Goal: Transaction & Acquisition: Purchase product/service

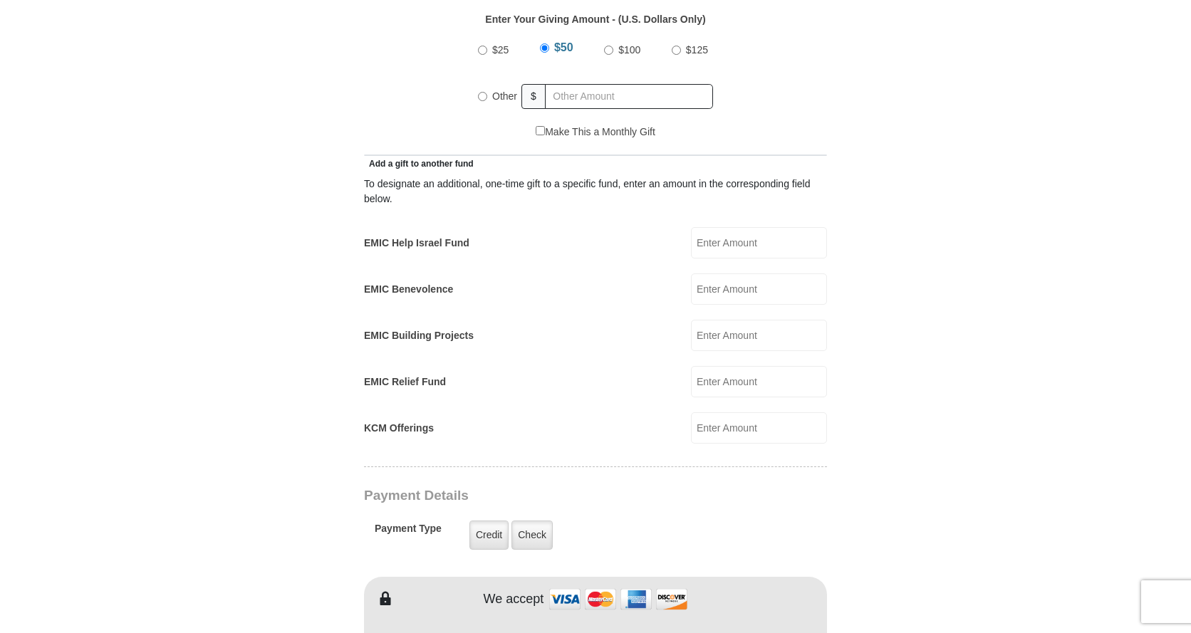
scroll to position [855, 0]
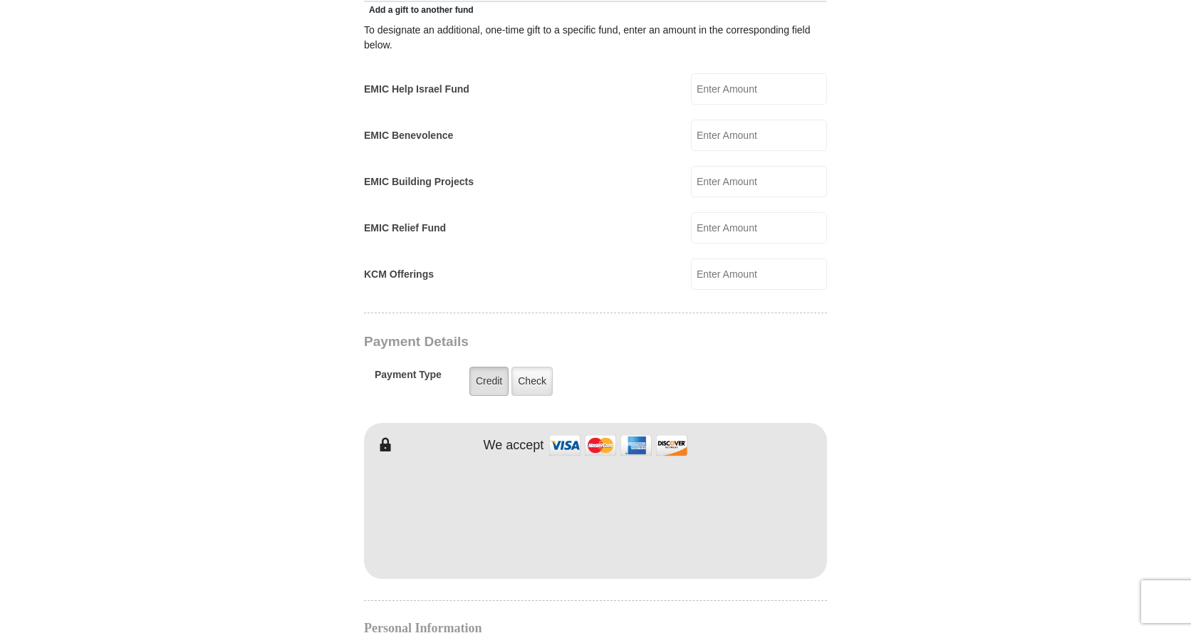
click at [483, 367] on label "Credit" at bounding box center [488, 381] width 39 height 29
click at [0, 0] on input "Credit" at bounding box center [0, 0] width 0 height 0
type input "[PERSON_NAME]"
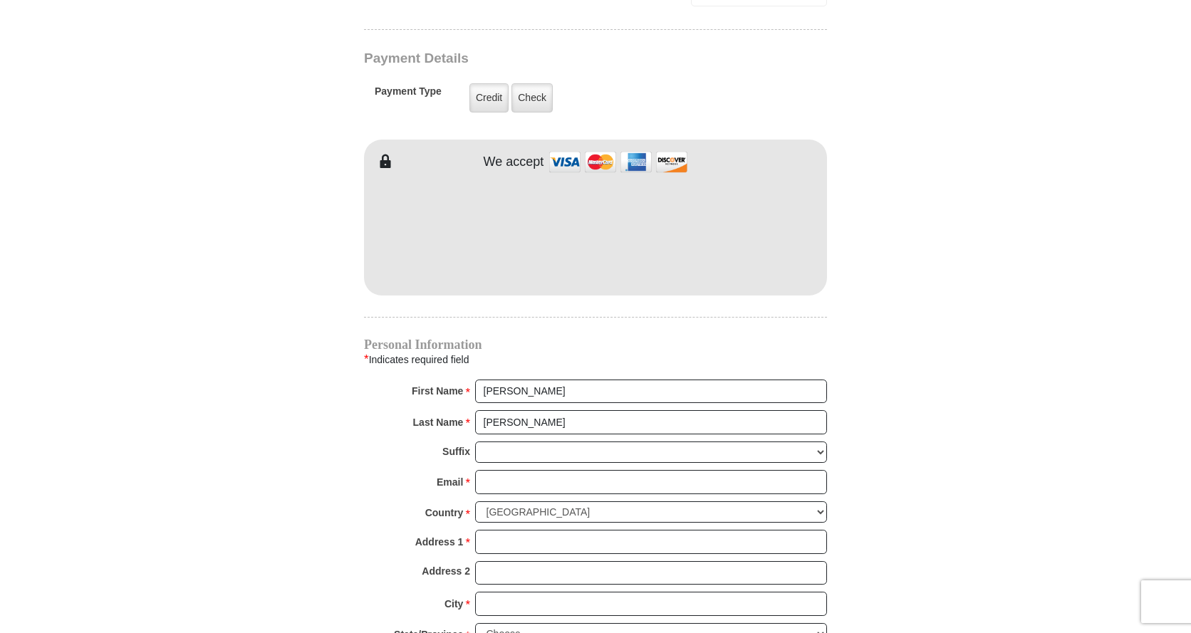
scroll to position [1140, 0]
click at [517, 440] on select "[PERSON_NAME] I II III IV V VI" at bounding box center [651, 451] width 352 height 22
click at [456, 471] on strong "Email" at bounding box center [450, 481] width 26 height 20
click at [475, 469] on input "Email *" at bounding box center [651, 481] width 352 height 24
click at [456, 471] on strong "Email" at bounding box center [450, 481] width 26 height 20
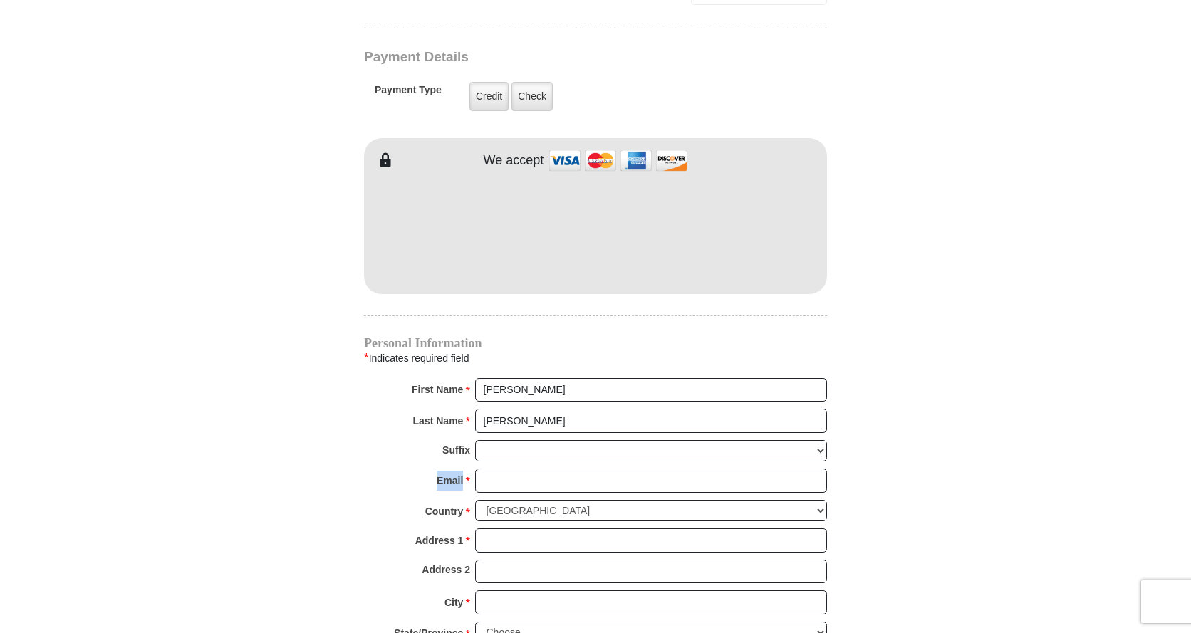
click at [475, 469] on input "Email *" at bounding box center [651, 481] width 352 height 24
click at [502, 469] on input "Email *" at bounding box center [651, 481] width 352 height 24
type input "[EMAIL_ADDRESS][DOMAIN_NAME]"
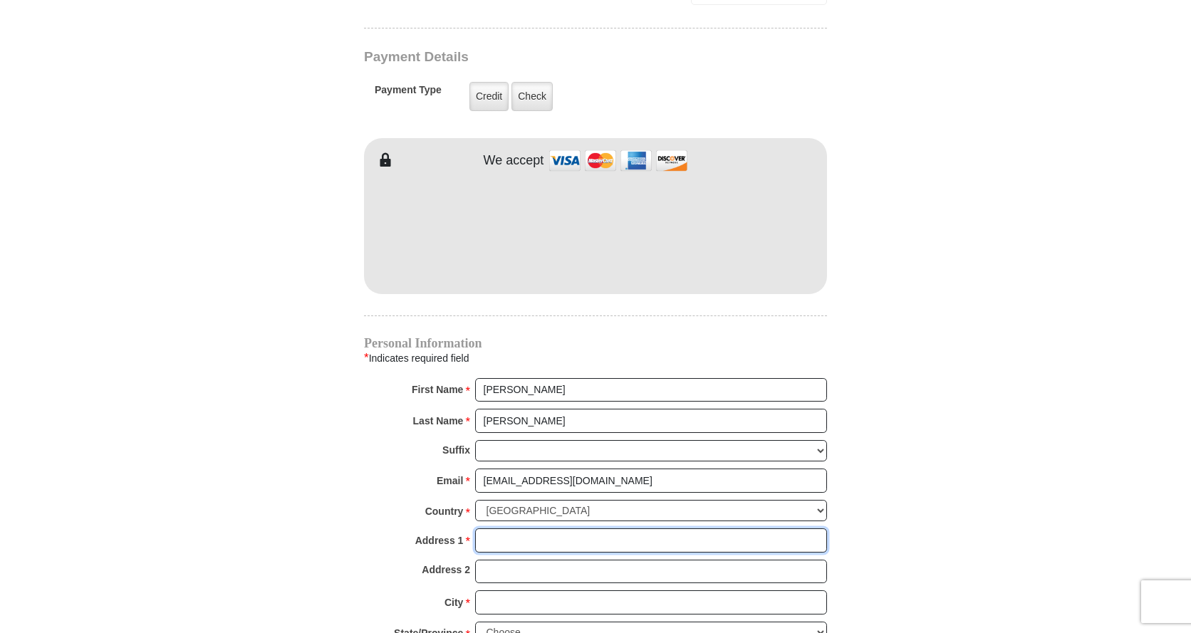
type input "[STREET_ADDRESS]"
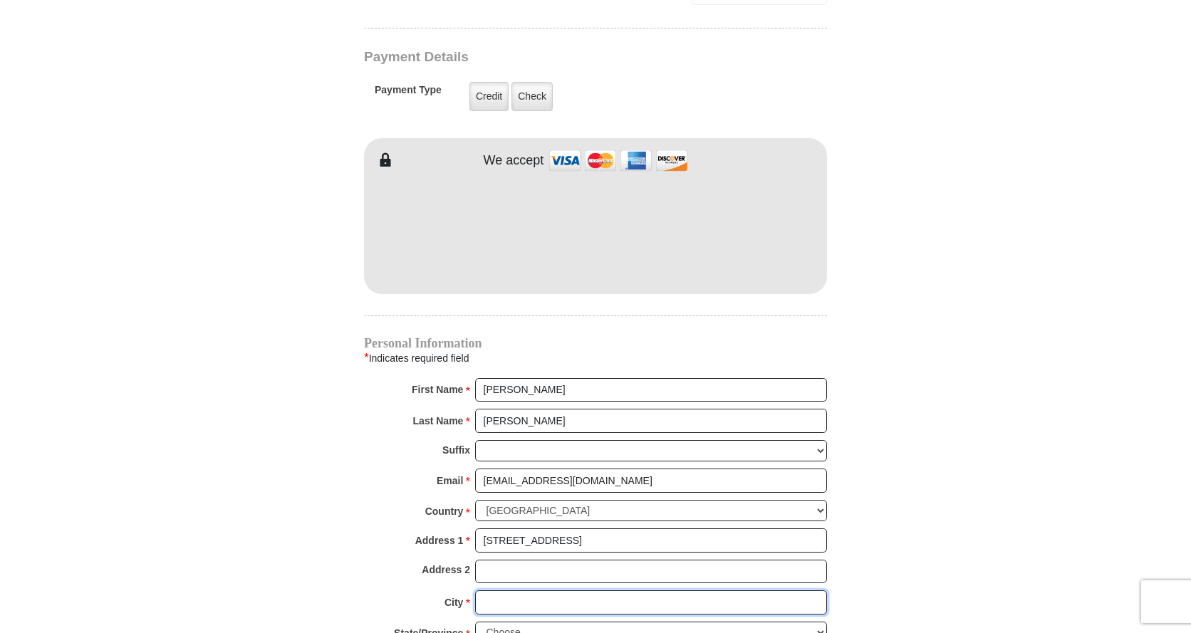
type input "[GEOGRAPHIC_DATA]"
select select "AZ"
type input "85742"
type input "5205917786"
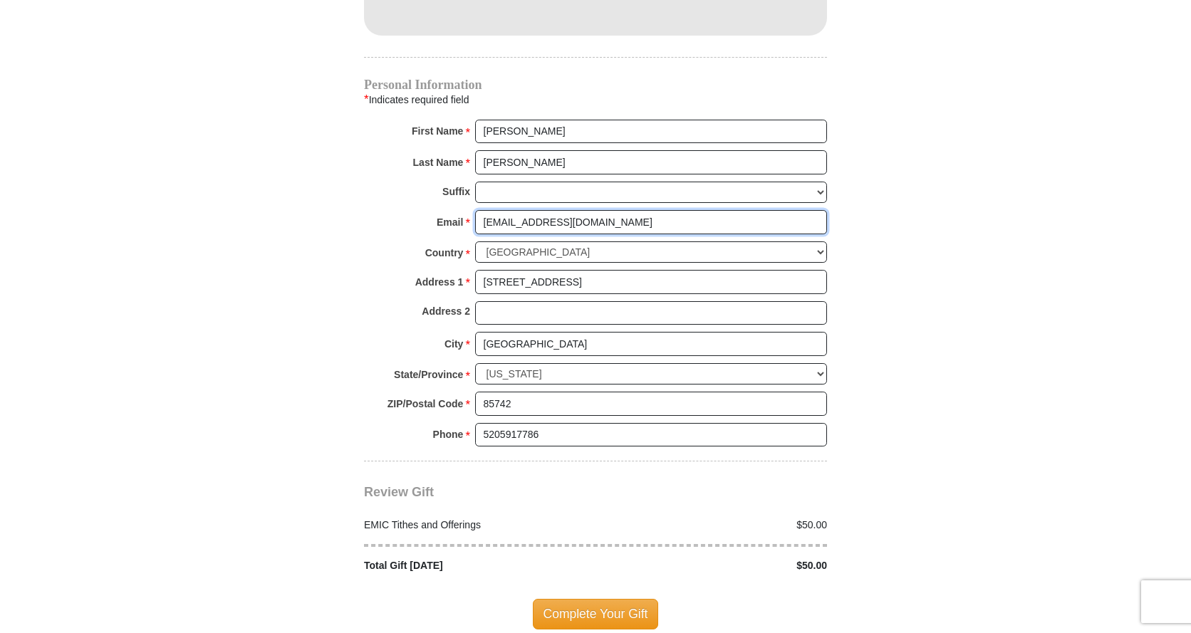
scroll to position [1496, 0]
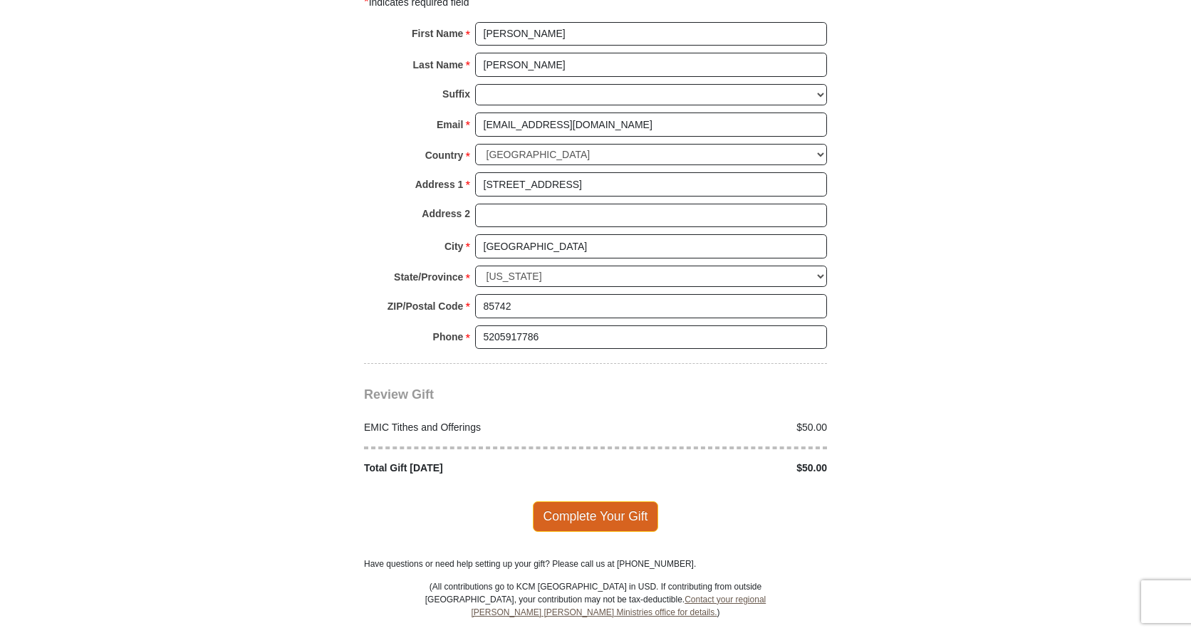
click at [596, 502] on span "Complete Your Gift" at bounding box center [596, 517] width 126 height 30
